Goal: Task Accomplishment & Management: Manage account settings

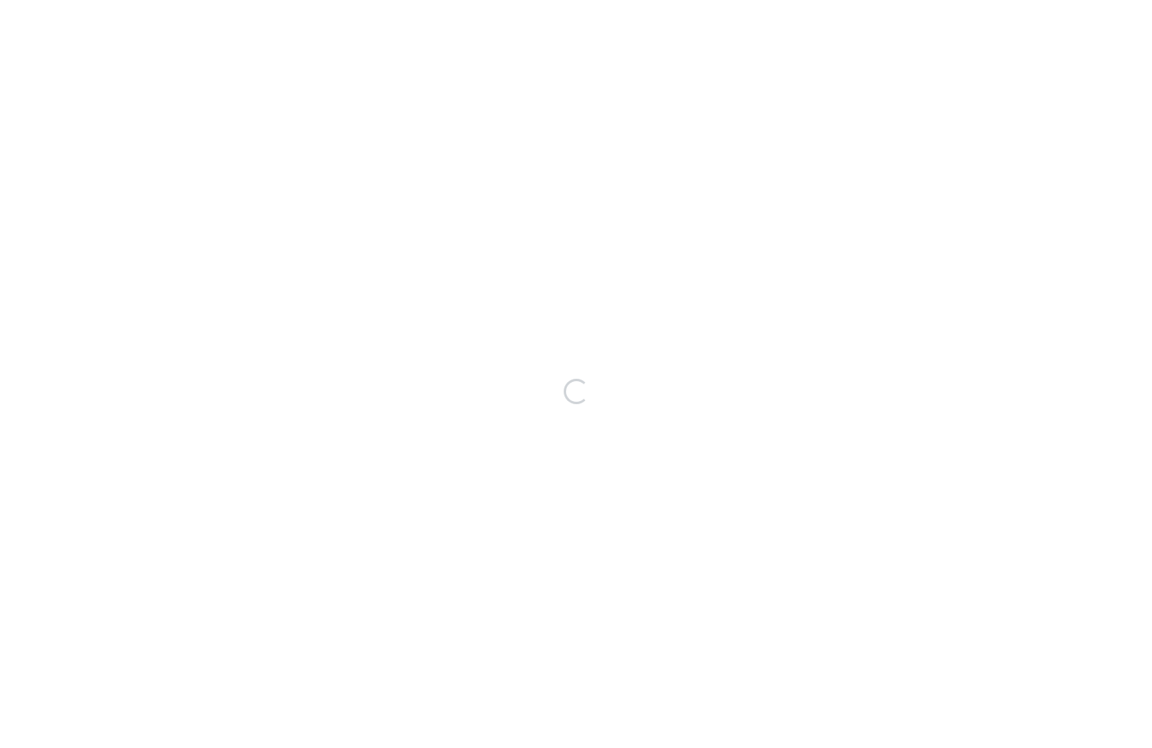
click at [260, 417] on div "Loading..." at bounding box center [576, 391] width 1152 height 713
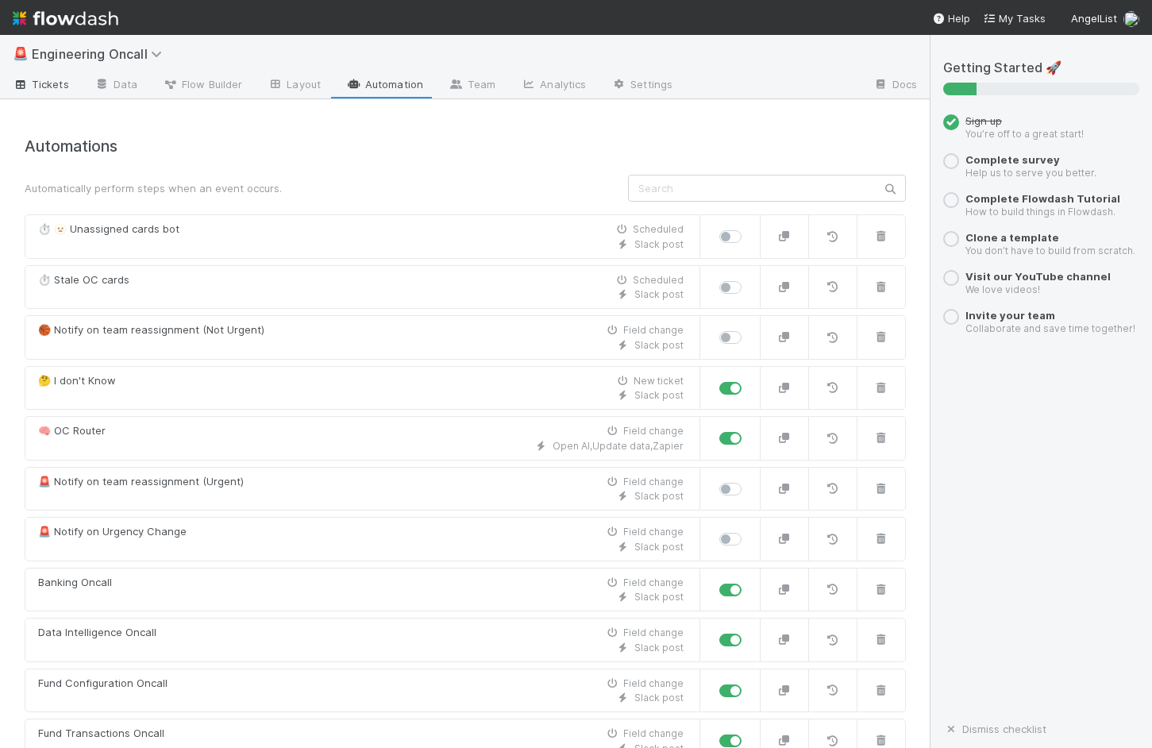
click at [44, 83] on span "Tickets" at bounding box center [41, 84] width 56 height 16
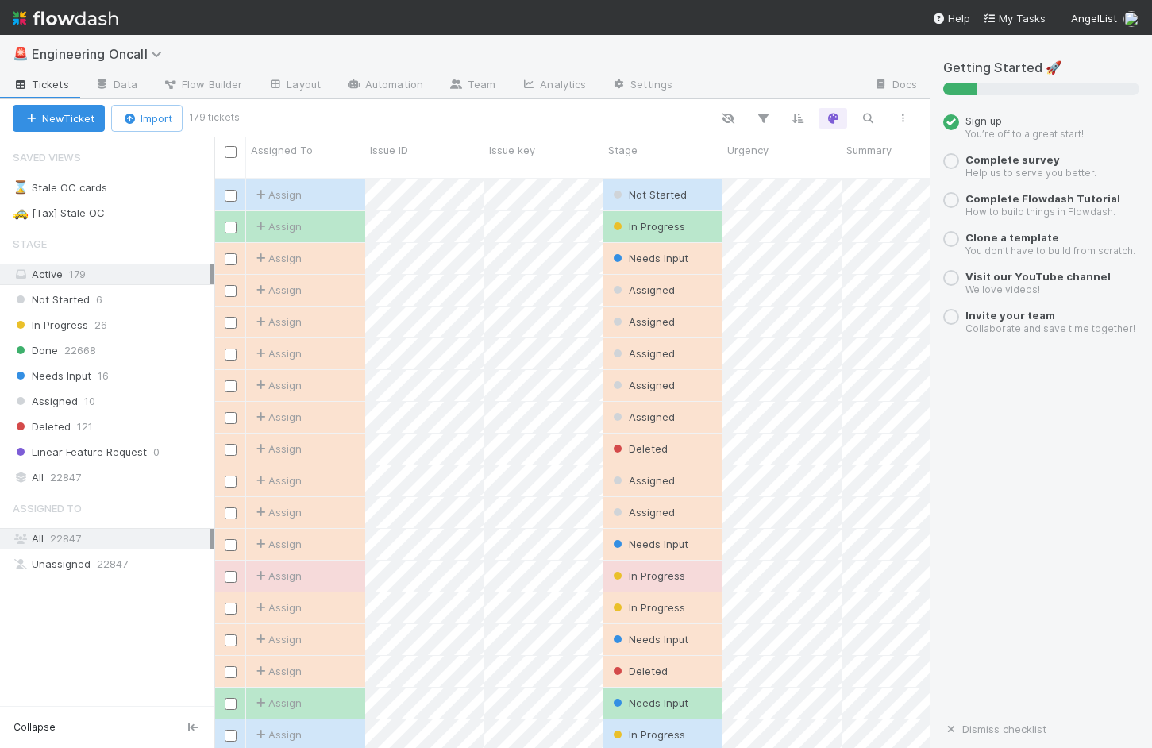
scroll to position [582, 715]
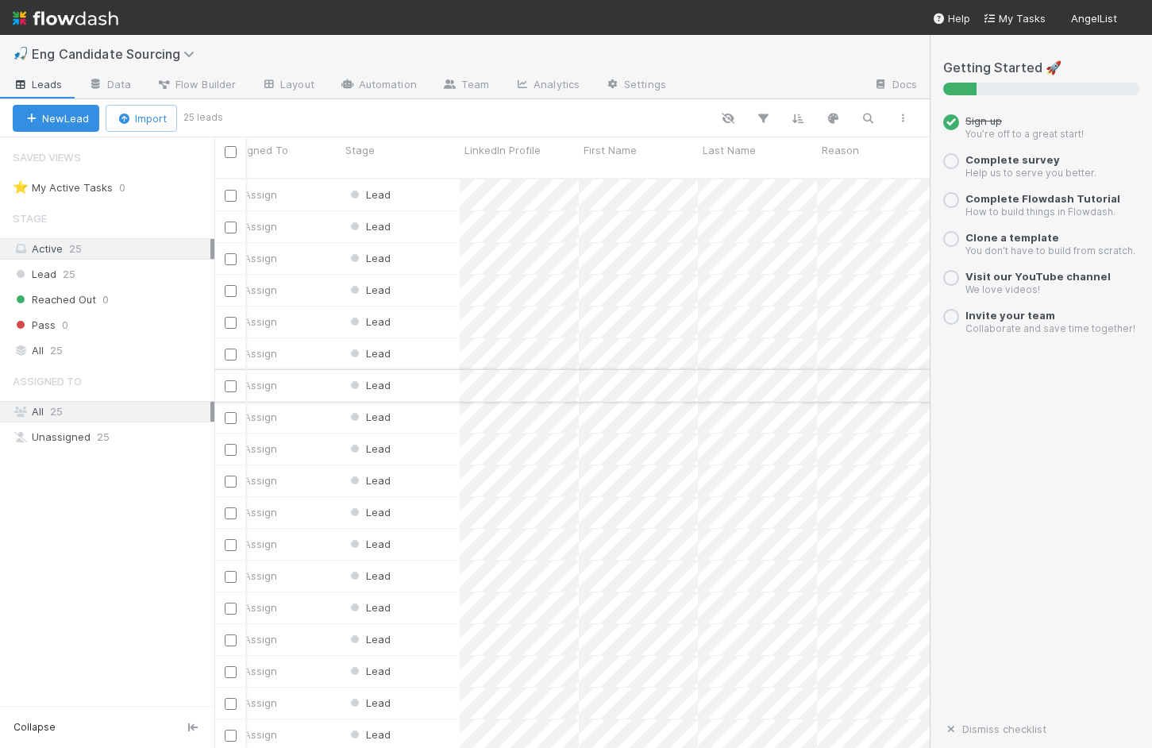
scroll to position [0, 29]
drag, startPoint x: 572, startPoint y: 152, endPoint x: 591, endPoint y: 155, distance: 18.5
click at [591, 155] on div at bounding box center [590, 152] width 3 height 16
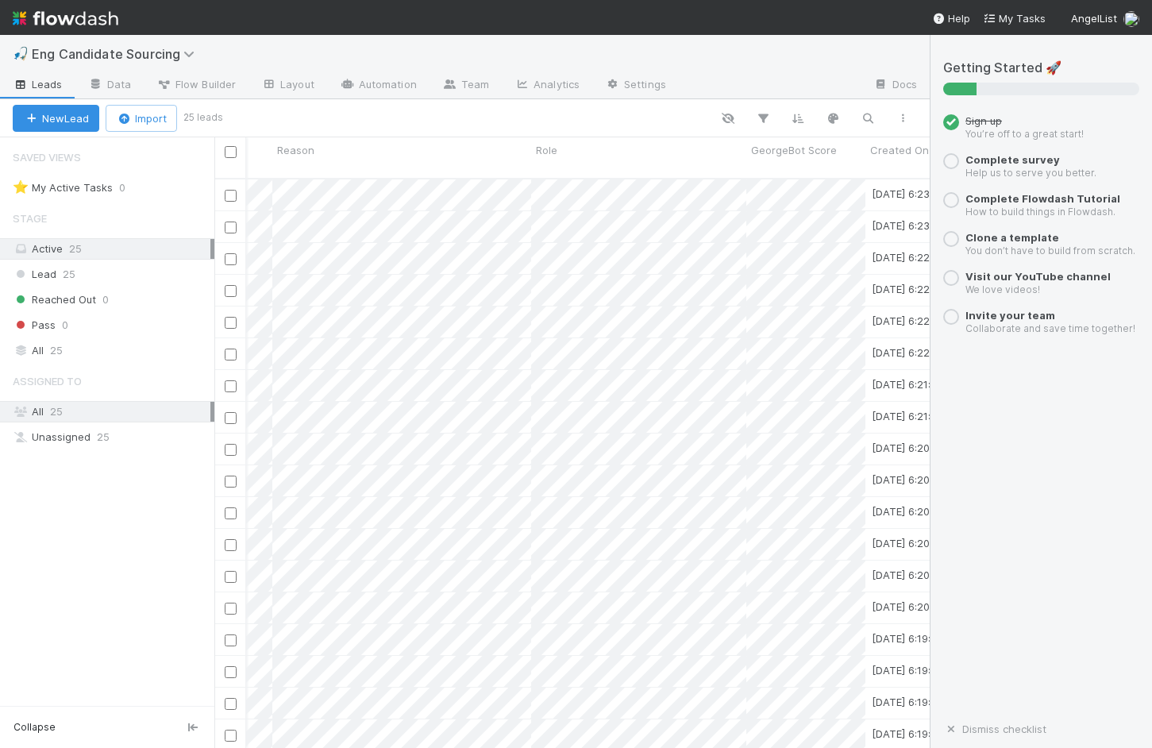
scroll to position [0, 580]
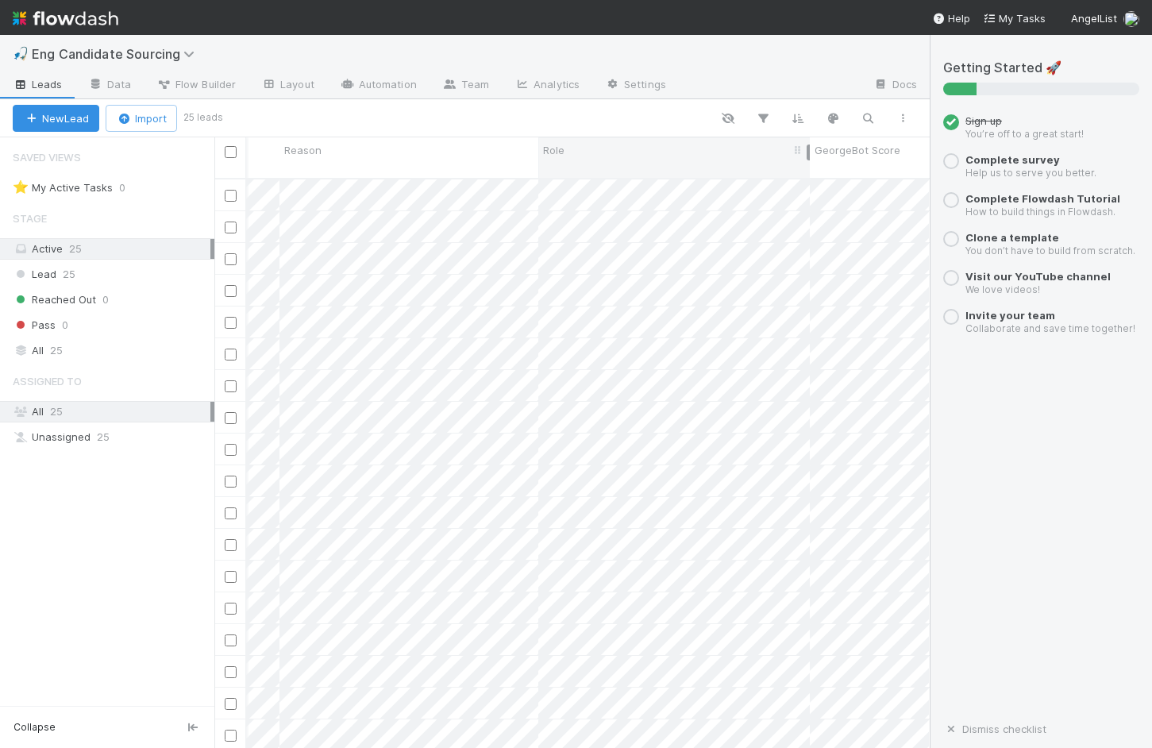
drag, startPoint x: 751, startPoint y: 150, endPoint x: 807, endPoint y: 152, distance: 56.4
click at [807, 152] on div at bounding box center [808, 152] width 3 height 16
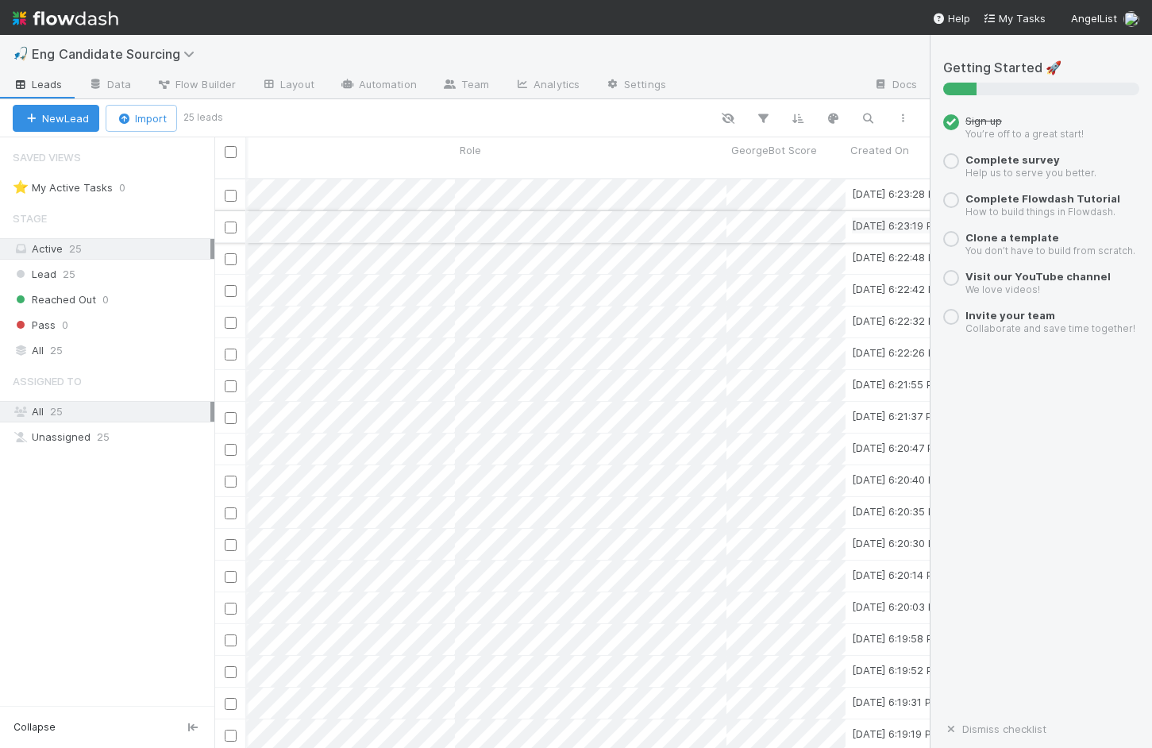
scroll to position [0, 616]
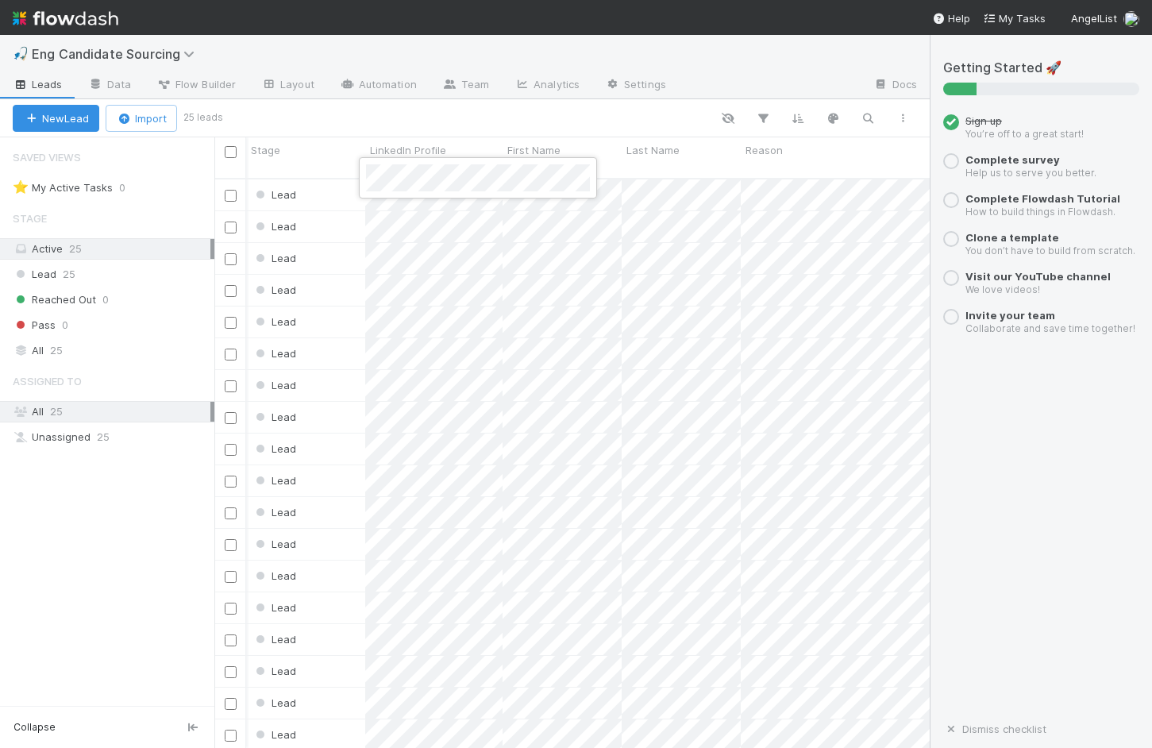
click at [393, 214] on div at bounding box center [576, 374] width 1152 height 748
click at [445, 238] on div at bounding box center [576, 374] width 1152 height 748
click at [417, 263] on div at bounding box center [576, 374] width 1152 height 748
click at [393, 370] on div at bounding box center [576, 374] width 1152 height 748
click at [78, 622] on div at bounding box center [576, 374] width 1152 height 748
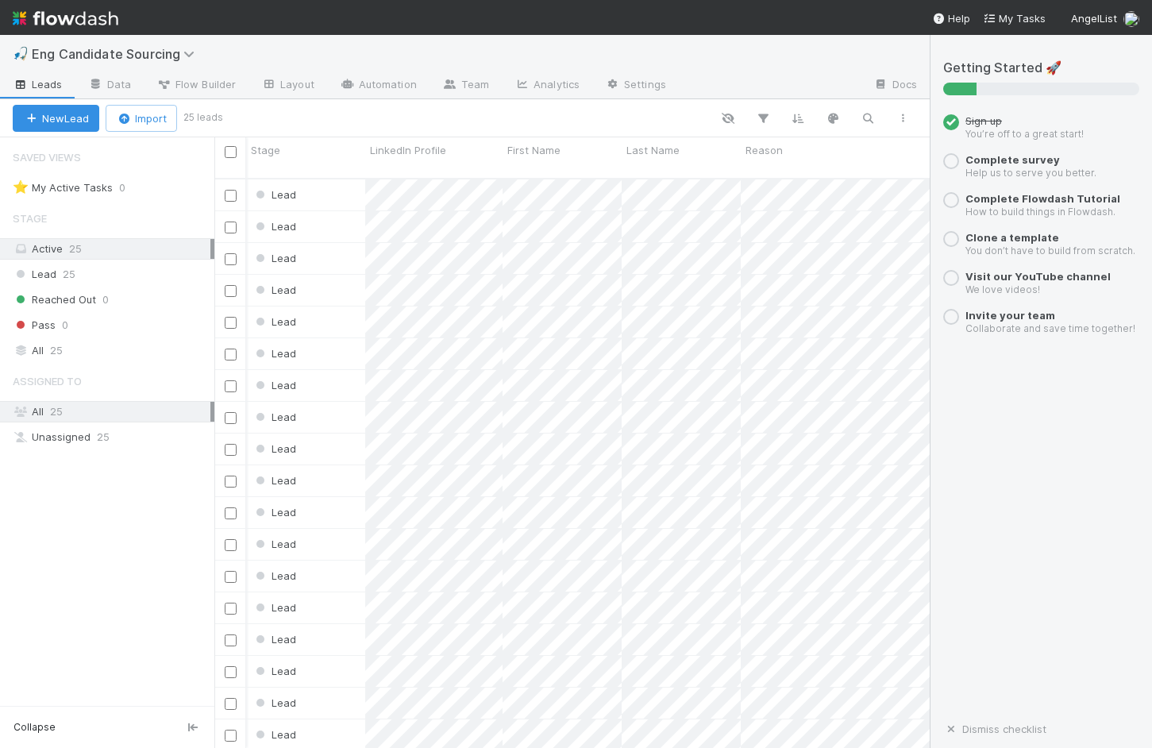
click at [129, 611] on div "Saved Views ⭐ My Active Tasks 0 Stage Active 25 Lead 25 Reached Out 0 Pass 0 Al…" at bounding box center [107, 421] width 214 height 568
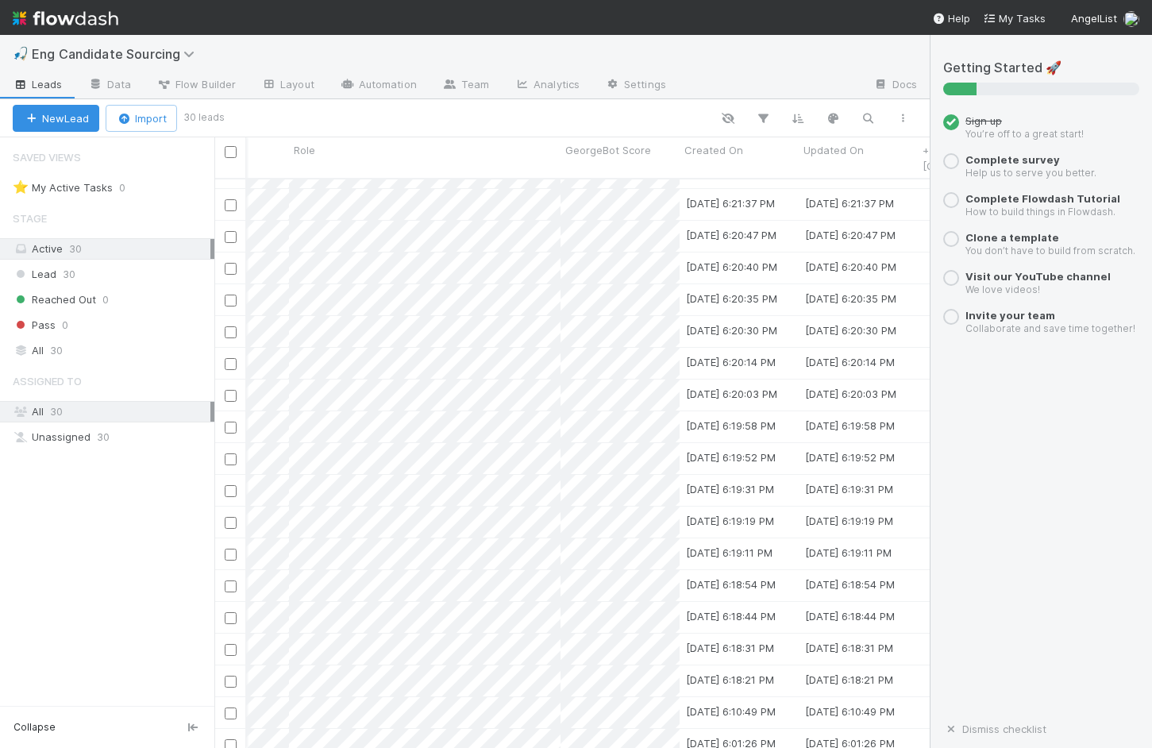
scroll to position [0, 873]
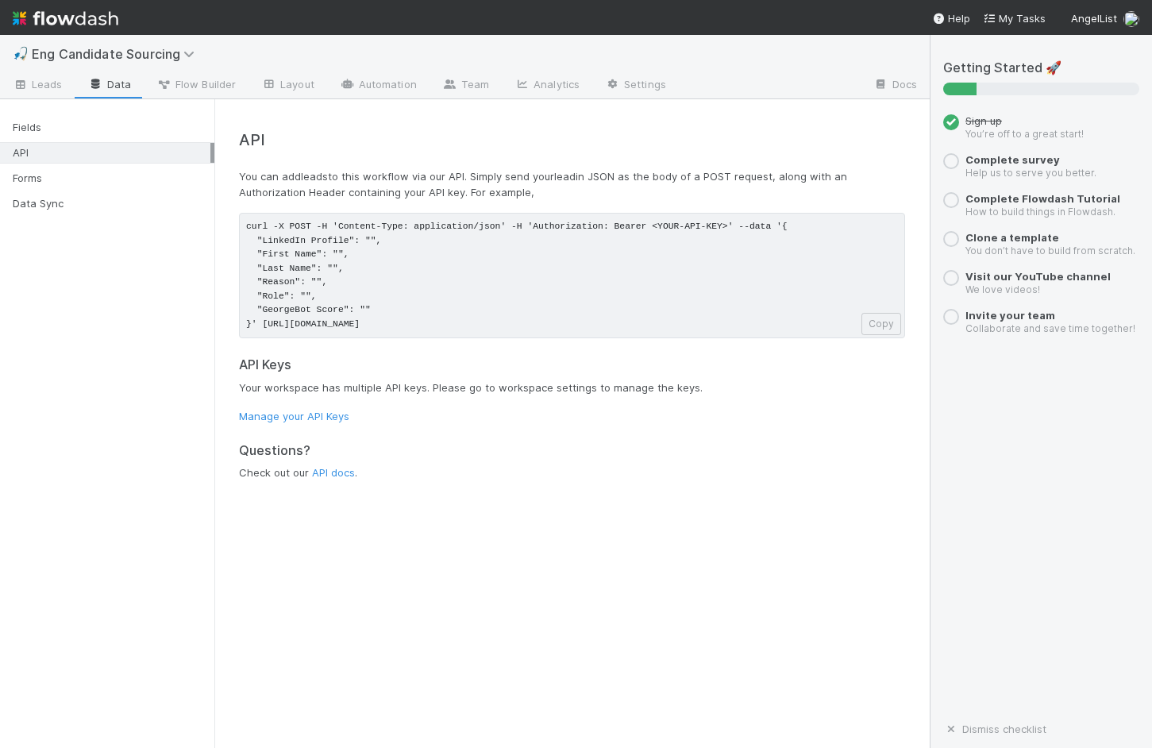
click at [94, 156] on div "API" at bounding box center [112, 153] width 198 height 20
click at [330, 419] on link "Manage your API Keys" at bounding box center [294, 416] width 110 height 13
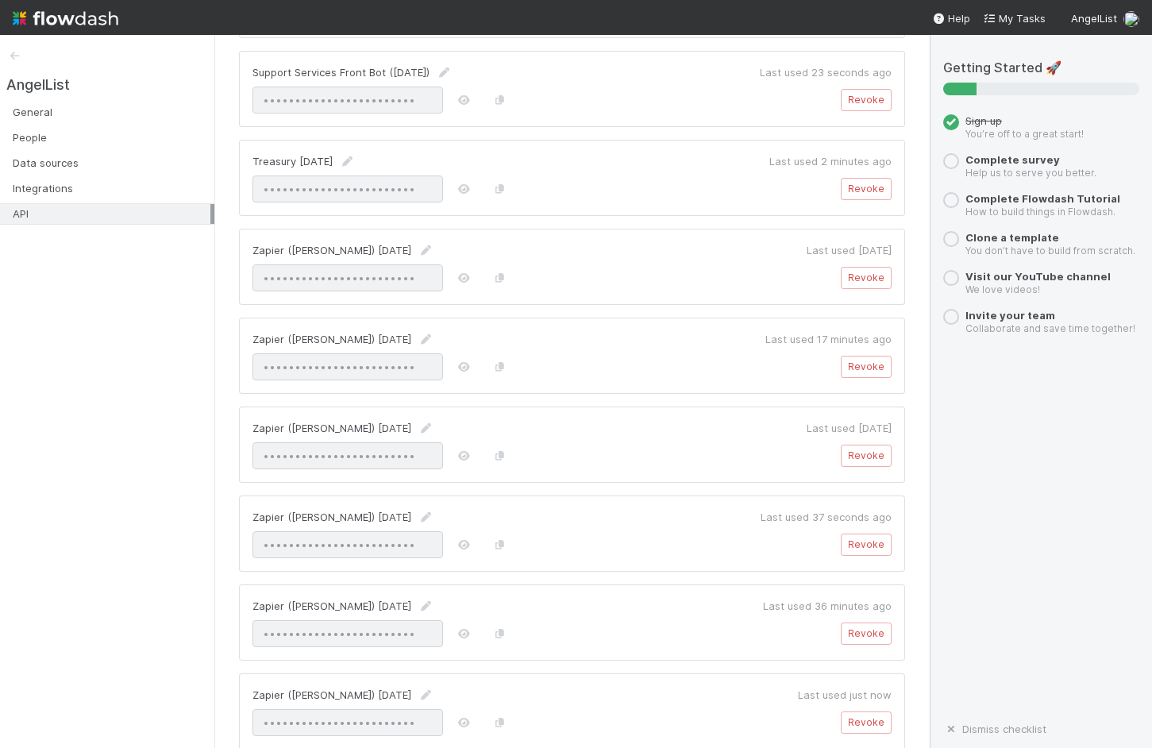
scroll to position [2147, 0]
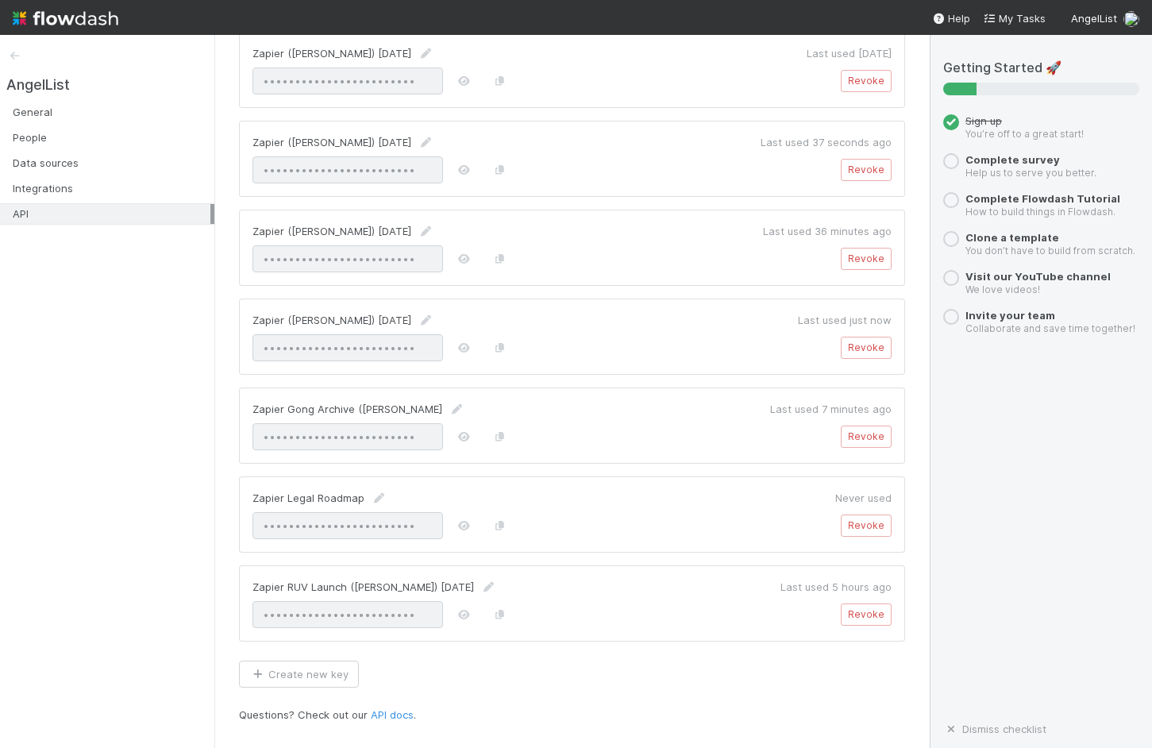
click at [156, 401] on div "AngelList General People Data sources Integrations API" at bounding box center [107, 391] width 214 height 713
